Goal: Obtain resource: Download file/media

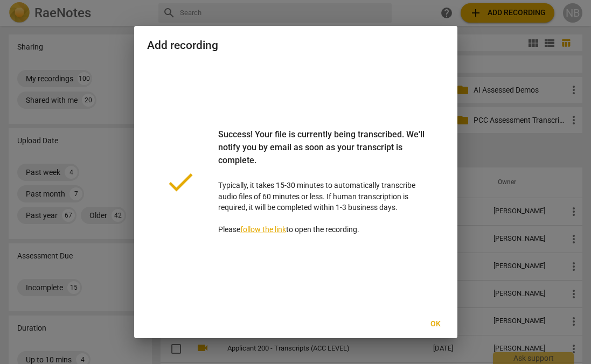
click at [433, 322] on span "Ok" at bounding box center [435, 324] width 17 height 11
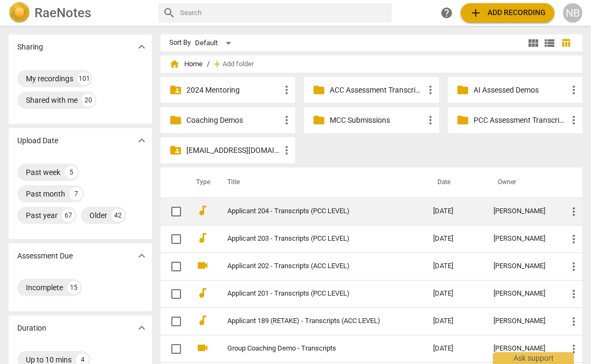
click at [406, 211] on td "Applicant 204 - Transcripts (PCC LEVEL)" at bounding box center [320, 211] width 210 height 27
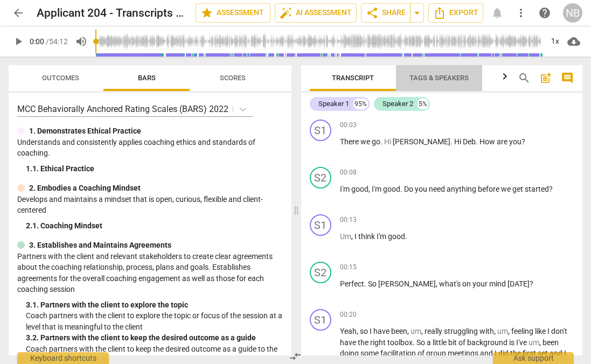
click at [427, 81] on span "Tags & Speakers" at bounding box center [439, 78] width 59 height 8
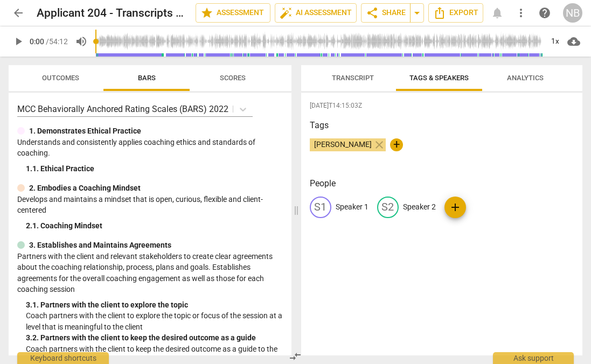
click at [358, 208] on p "Speaker 1" at bounding box center [352, 207] width 33 height 11
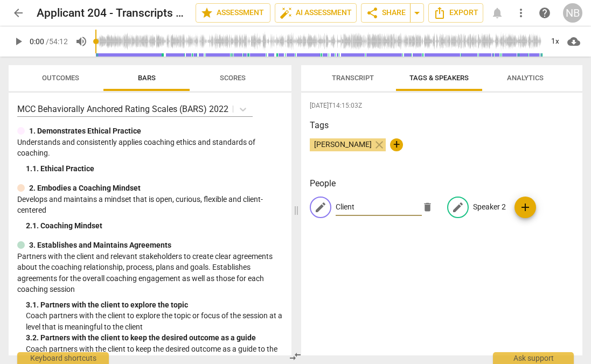
type input "Client"
click at [483, 210] on p "Speaker 2" at bounding box center [489, 207] width 33 height 11
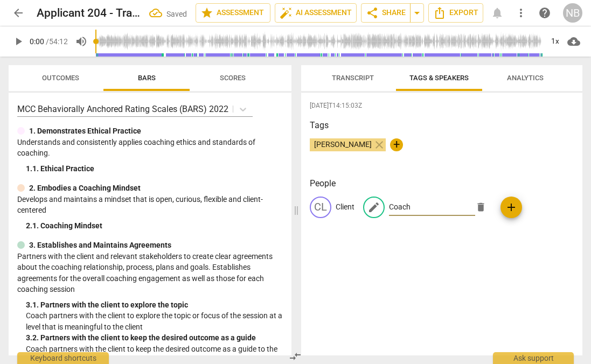
type input "Coach"
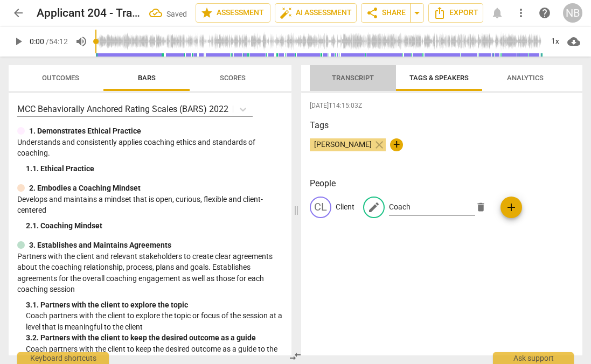
click at [361, 74] on span "Transcript" at bounding box center [353, 78] width 42 height 8
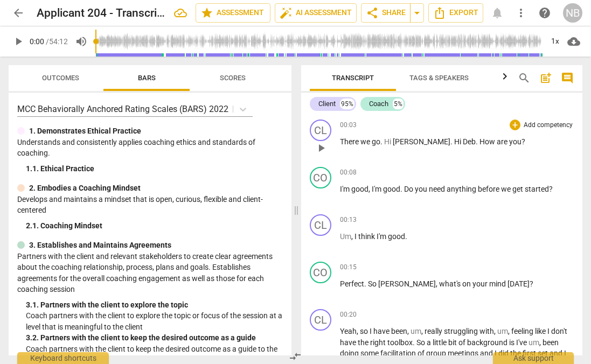
click at [451, 142] on span "." at bounding box center [453, 141] width 4 height 9
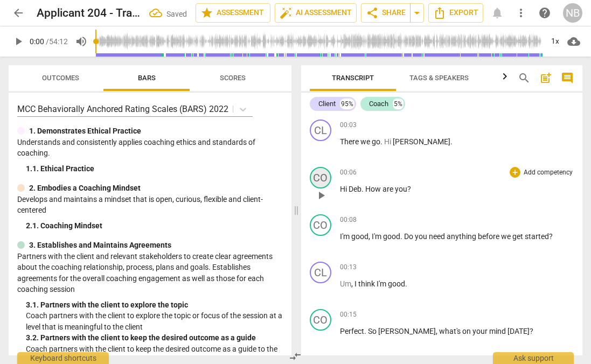
click at [326, 175] on div "CO" at bounding box center [321, 178] width 22 height 22
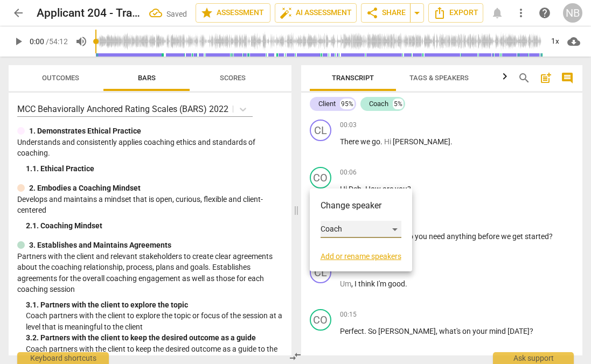
click at [341, 232] on div "Coach" at bounding box center [361, 229] width 81 height 17
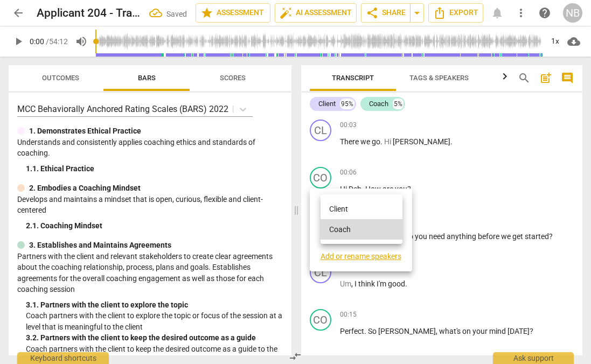
click at [345, 208] on li "Client" at bounding box center [362, 209] width 82 height 20
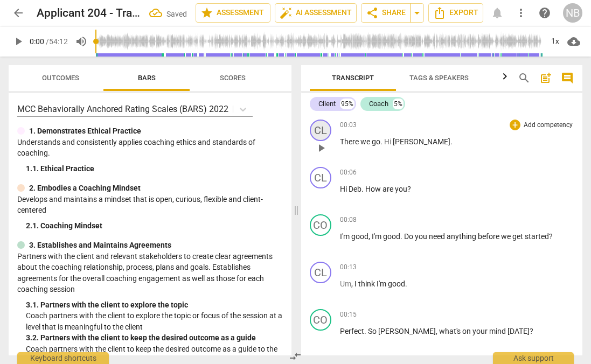
click at [324, 128] on div "CL" at bounding box center [321, 131] width 22 height 22
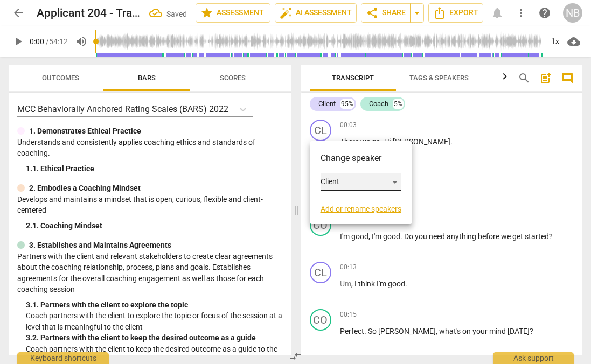
click at [335, 182] on div "Client" at bounding box center [361, 182] width 81 height 17
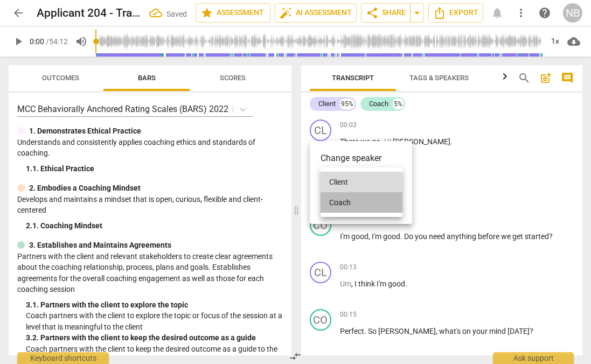
click at [340, 199] on li "Coach" at bounding box center [362, 202] width 82 height 20
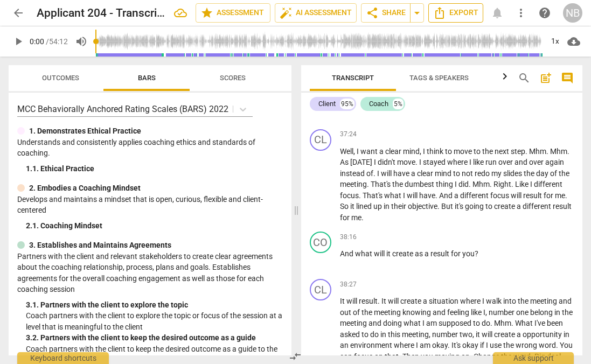
scroll to position [5407, 0]
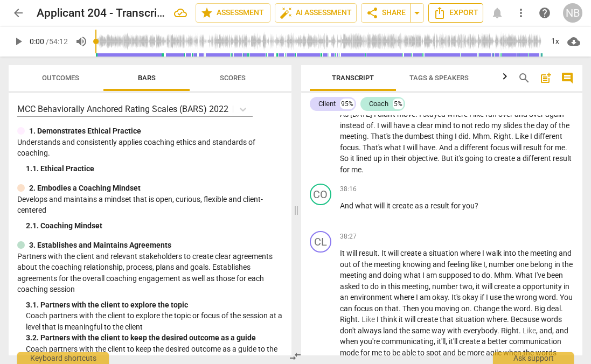
click at [472, 16] on span "Export" at bounding box center [455, 12] width 45 height 13
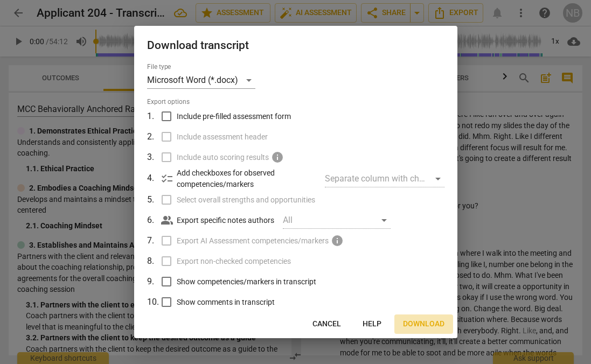
click at [420, 324] on span "Download" at bounding box center [423, 324] width 41 height 11
